Goal: Information Seeking & Learning: Learn about a topic

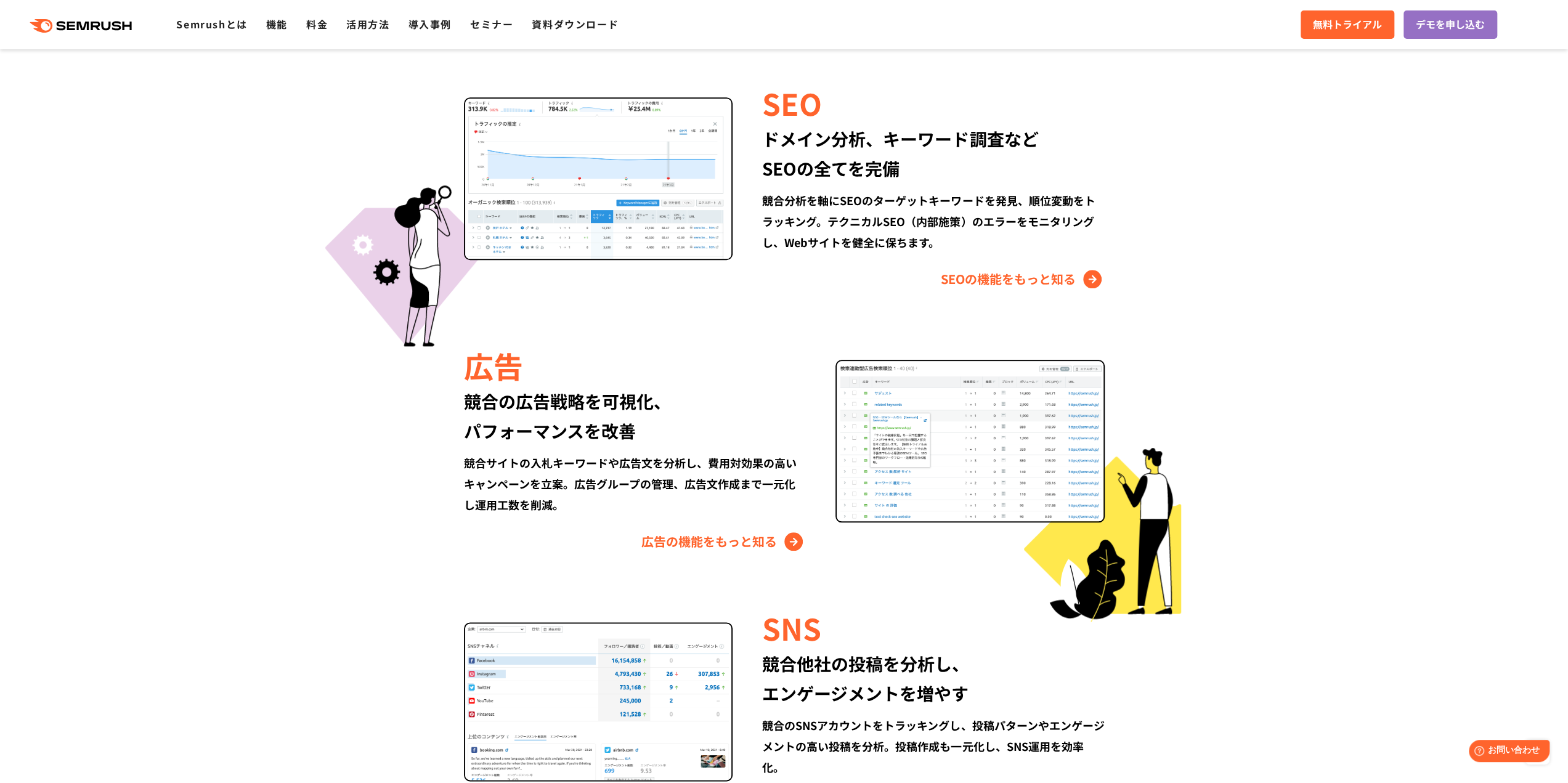
scroll to position [1191, 0]
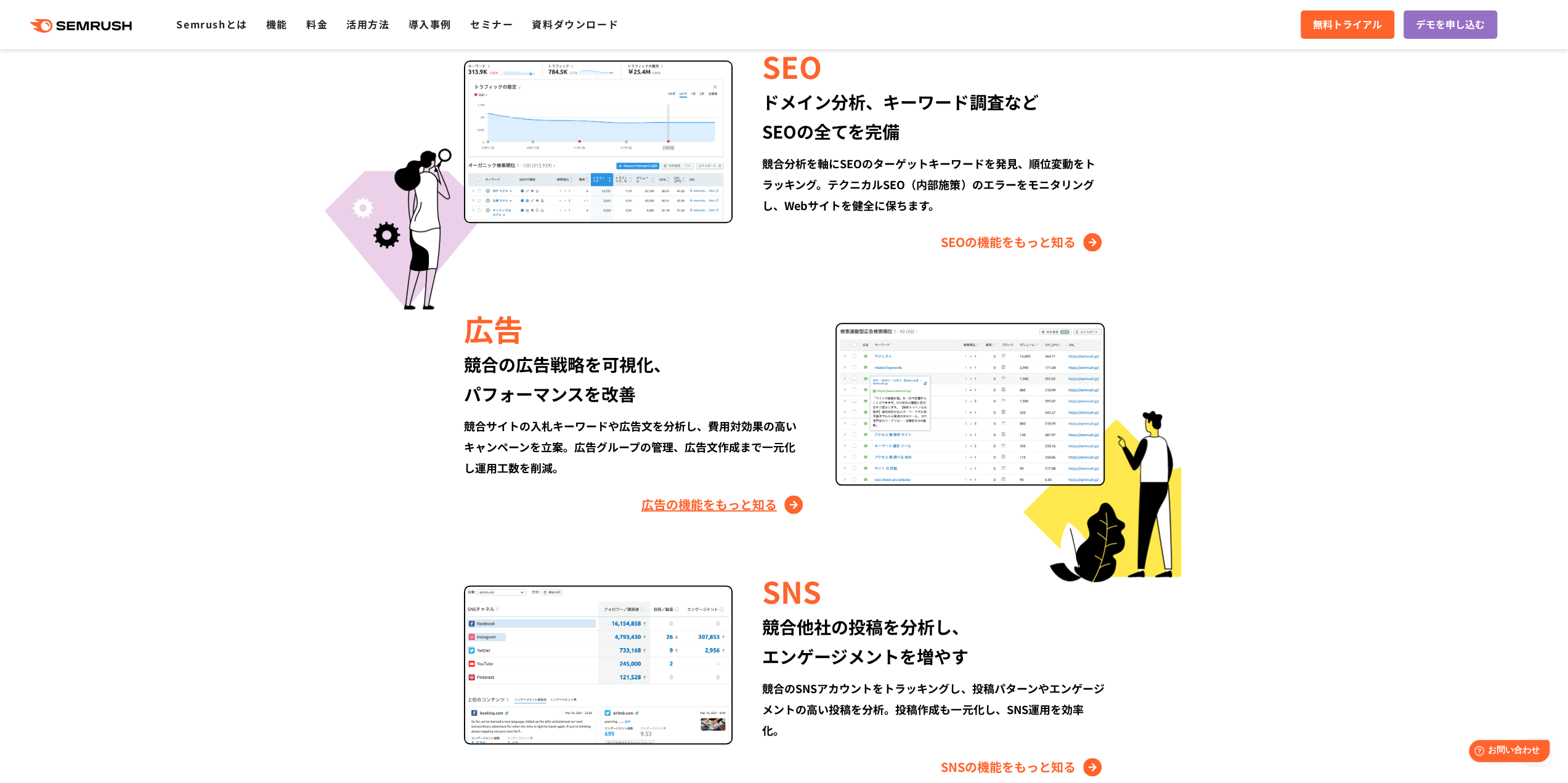
click at [662, 501] on link "広告の機能をもっと知る" at bounding box center [723, 505] width 164 height 20
